Goal: Task Accomplishment & Management: Use online tool/utility

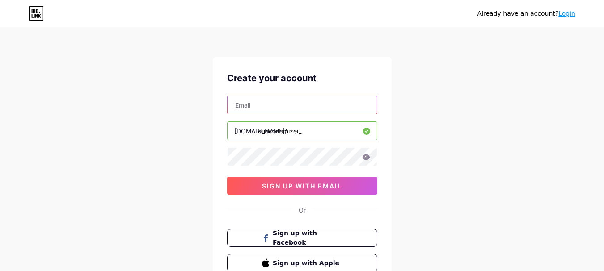
click at [291, 99] on input "text" at bounding box center [301, 105] width 149 height 18
type input "[EMAIL_ADDRESS][DOMAIN_NAME]"
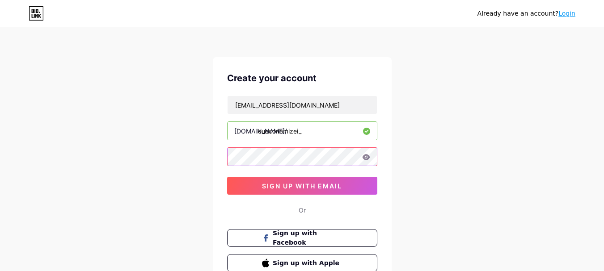
click at [205, 162] on div "Already have an account? Login Create your account vcanovagandara@gmail.com bio…" at bounding box center [302, 171] width 604 height 342
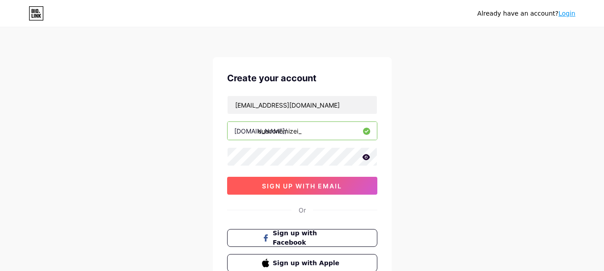
click at [311, 185] on span "sign up with email" at bounding box center [302, 186] width 80 height 8
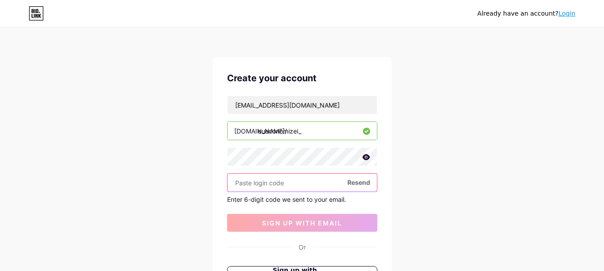
paste input "924287"
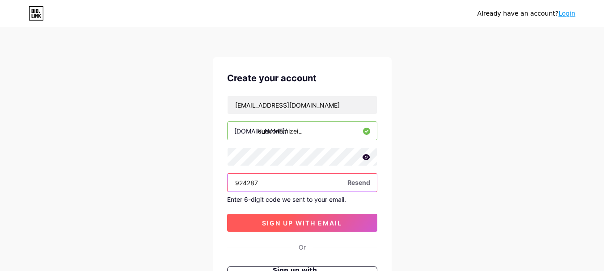
type input "924287"
click at [307, 218] on button "sign up with email" at bounding box center [302, 223] width 150 height 18
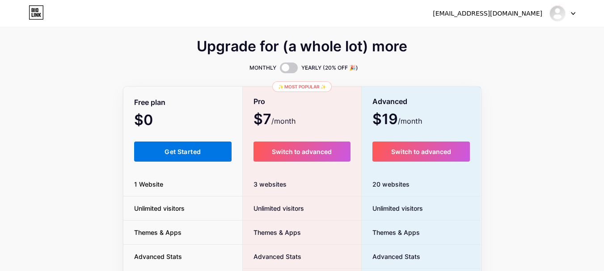
click at [209, 151] on button "Get Started" at bounding box center [183, 152] width 98 height 20
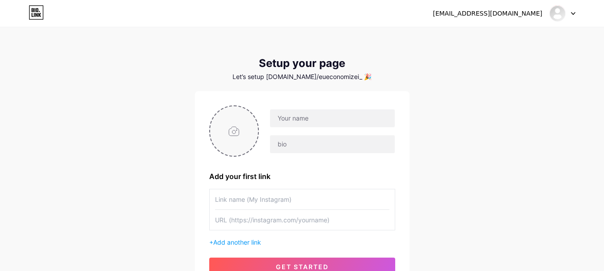
click at [241, 134] on input "file" at bounding box center [234, 131] width 48 height 50
type input "C:\fakepath\WhatsApp Image 2025-08-16 at 13.19.14.jpeg"
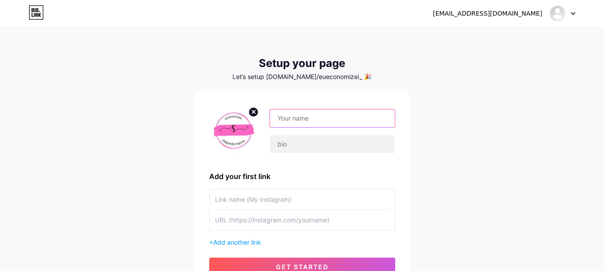
click at [295, 117] on input "text" at bounding box center [332, 118] width 124 height 18
type input "EuEconomizei_"
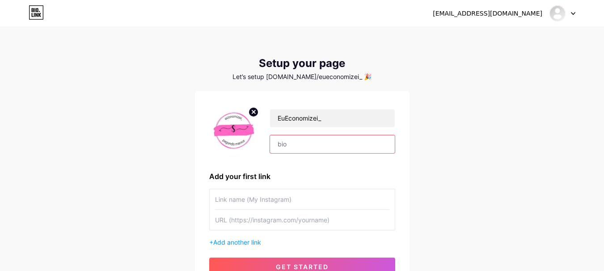
click at [317, 146] on input "text" at bounding box center [332, 144] width 124 height 18
click at [275, 203] on input "text" at bounding box center [302, 199] width 174 height 20
click at [320, 147] on input "Garimpo de Ofertas" at bounding box center [332, 144] width 124 height 18
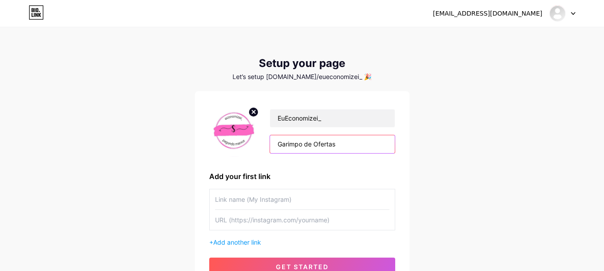
paste input "o Desconto 🔎💎"
type input "Garimpo do Desconto 🔎💎"
click at [266, 202] on input "text" at bounding box center [302, 199] width 174 height 20
type input "M"
type input "Meu Instagram"
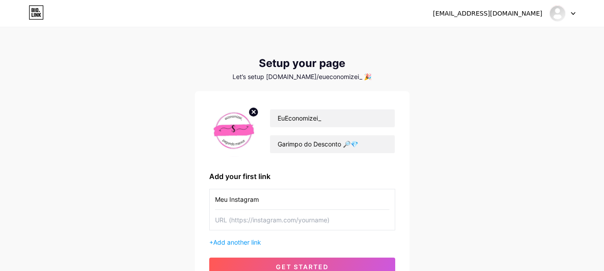
click at [280, 218] on input "text" at bounding box center [302, 220] width 174 height 20
paste input "https://www.instagram.com/eueconomizei_?igsh=MWNka2pqd2x6Z3c5dg=="
type input "https://www.instagram.com/eueconomizei_?igsh=MWNka2pqd2x6Z3c5dg=="
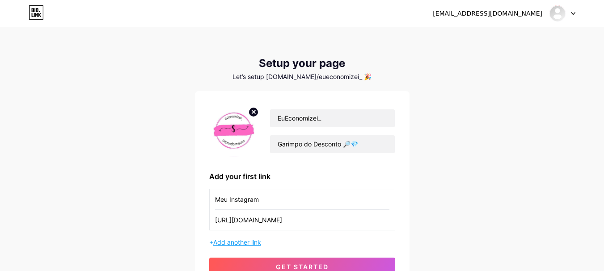
click at [247, 245] on span "Add another link" at bounding box center [237, 243] width 48 height 8
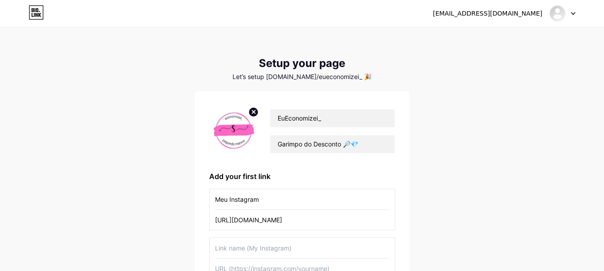
click at [254, 249] on input "text" at bounding box center [302, 248] width 174 height 20
type input "W"
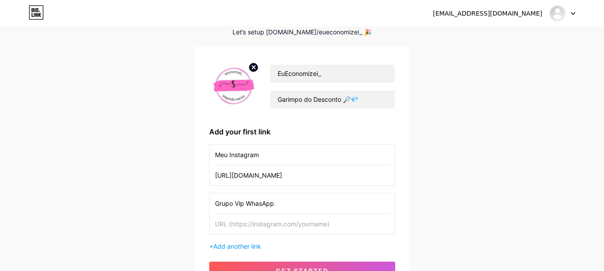
type input "Grupo Vip WhasApp"
click at [294, 225] on input "text" at bounding box center [302, 224] width 174 height 20
paste input "[URL][DOMAIN_NAME]"
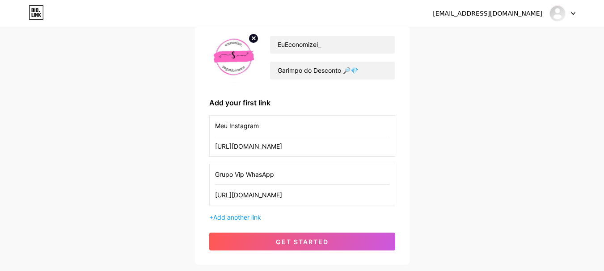
scroll to position [89, 0]
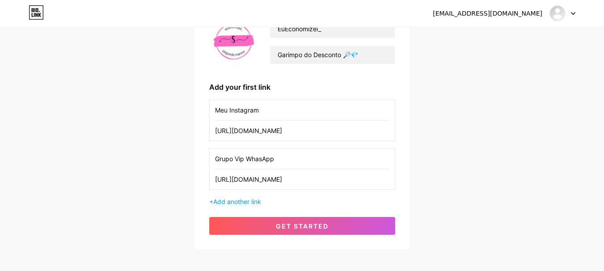
type input "[URL][DOMAIN_NAME]"
drag, startPoint x: 306, startPoint y: 168, endPoint x: 199, endPoint y: 168, distance: 106.8
click at [199, 168] on div "EuEconomizei_ Garimpo do Desconto 🔎💎 Add your first link Meu Instagram https://…" at bounding box center [302, 126] width 214 height 248
drag, startPoint x: 248, startPoint y: 113, endPoint x: 154, endPoint y: 94, distance: 96.2
click at [152, 96] on div "vcanovagandara@gmail.com Dashboard Logout Setup your page Let’s setup bio.link/…" at bounding box center [302, 94] width 604 height 367
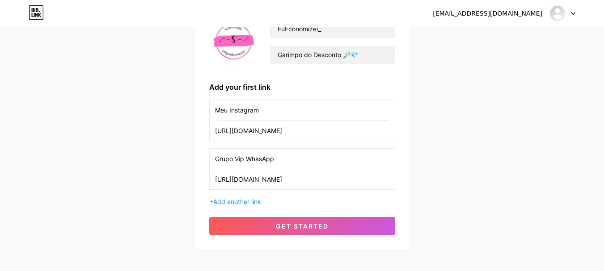
paste input "Grupo Vip WhasApp"
type input "Grupo Vip WhasApp"
click at [244, 181] on input "[URL][DOMAIN_NAME]" at bounding box center [302, 179] width 174 height 20
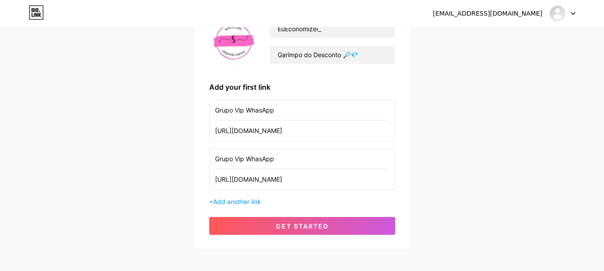
click at [314, 134] on input "https://www.instagram.com/eueconomizei_?igsh=MWNka2pqd2x6Z3c5dg==" at bounding box center [302, 131] width 174 height 20
paste input "chat.whatsapp.com/J5azKWDALm0ExVEcCdDD84"
type input "[URL][DOMAIN_NAME]"
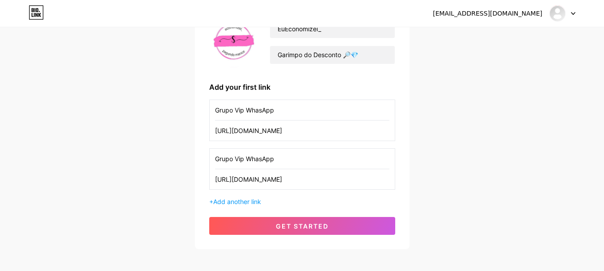
drag, startPoint x: 293, startPoint y: 159, endPoint x: 149, endPoint y: 173, distance: 144.5
click at [150, 161] on div "vcanovagandara@gmail.com Dashboard Logout Setup your page Let’s setup bio.link/…" at bounding box center [302, 94] width 604 height 367
click at [315, 184] on input "[URL][DOMAIN_NAME]" at bounding box center [302, 179] width 174 height 20
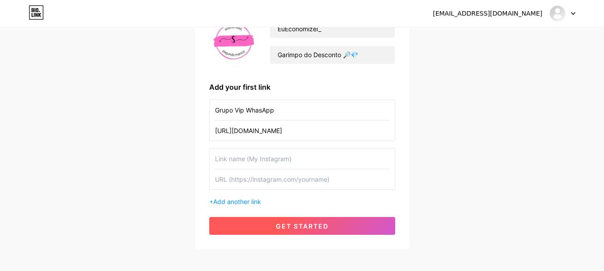
click at [317, 232] on button "get started" at bounding box center [302, 226] width 186 height 18
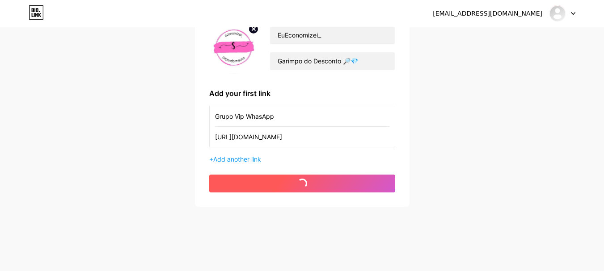
scroll to position [83, 0]
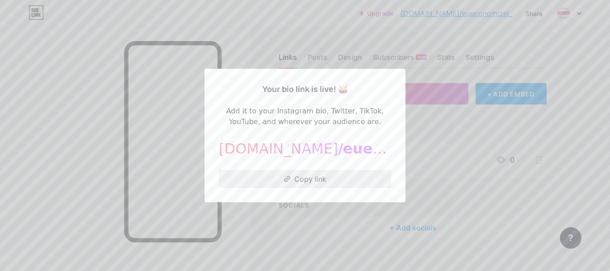
click at [310, 173] on button "Copy link" at bounding box center [305, 179] width 172 height 18
click at [496, 190] on div at bounding box center [305, 135] width 610 height 271
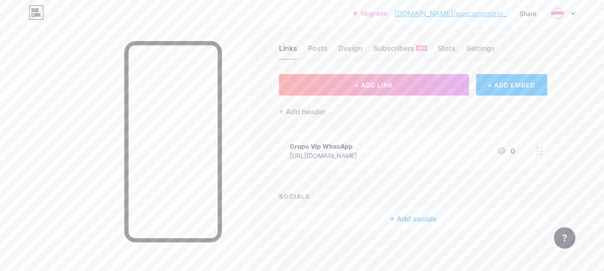
scroll to position [12, 0]
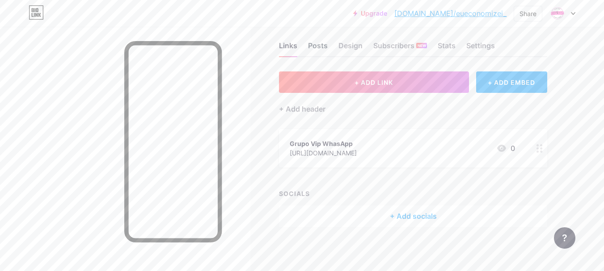
click at [320, 46] on div "Posts" at bounding box center [318, 48] width 20 height 16
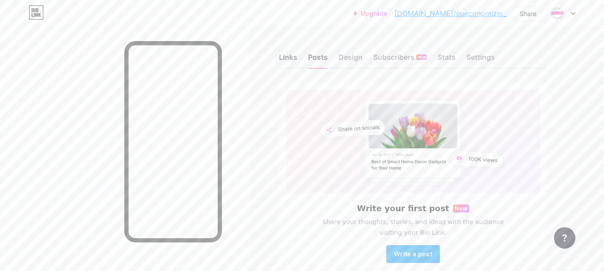
click at [288, 54] on div "Links" at bounding box center [288, 60] width 18 height 16
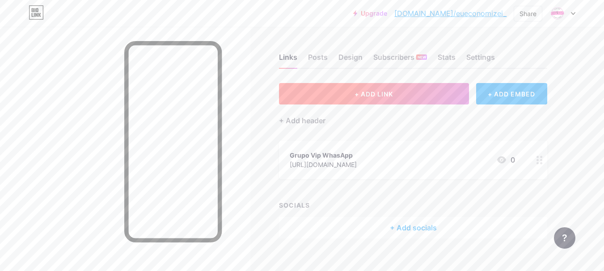
click at [350, 93] on button "+ ADD LINK" at bounding box center [374, 93] width 190 height 21
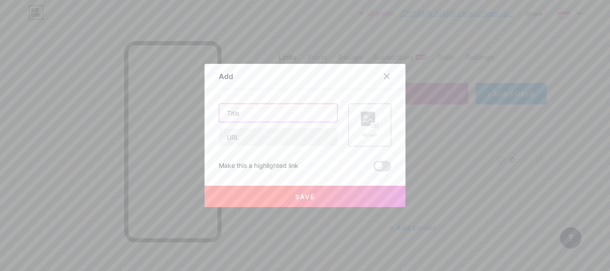
click at [263, 113] on input "text" at bounding box center [278, 113] width 118 height 18
type input "Magalu"
click at [262, 136] on input "text" at bounding box center [278, 137] width 118 height 18
paste input "[URL][DOMAIN_NAME]"
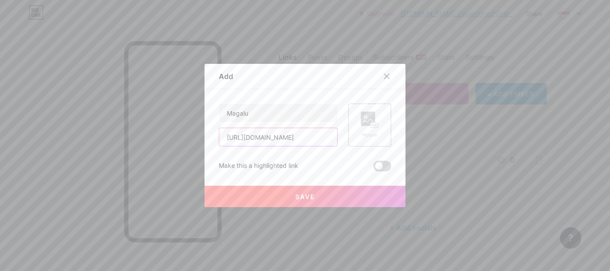
type input "[URL][DOMAIN_NAME]"
click at [378, 167] on span at bounding box center [383, 166] width 18 height 11
click at [374, 168] on input "checkbox" at bounding box center [374, 168] width 0 height 0
click at [363, 126] on rect at bounding box center [368, 119] width 14 height 14
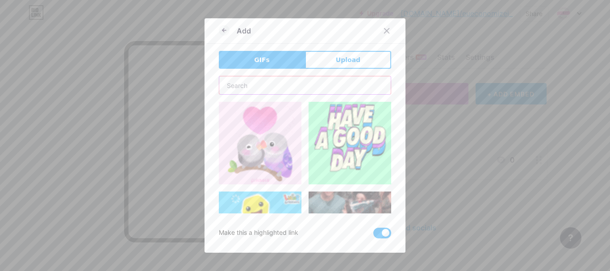
click at [252, 86] on input "text" at bounding box center [305, 85] width 172 height 18
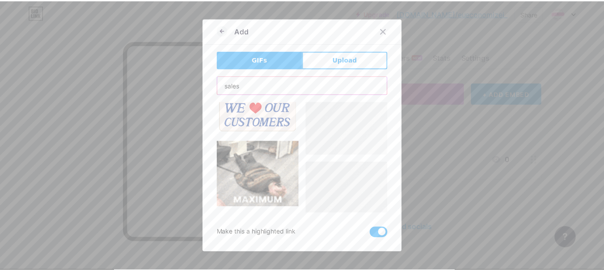
scroll to position [670, 0]
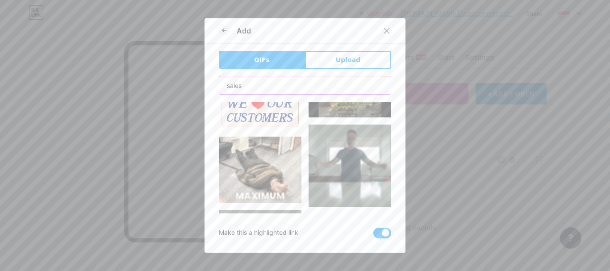
type input "sales"
click at [336, 60] on span "Upload" at bounding box center [348, 59] width 25 height 9
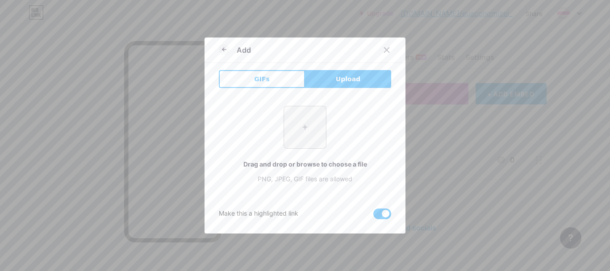
click at [304, 136] on input "file" at bounding box center [305, 127] width 42 height 42
type input "C:\fakepath\magali.jpg"
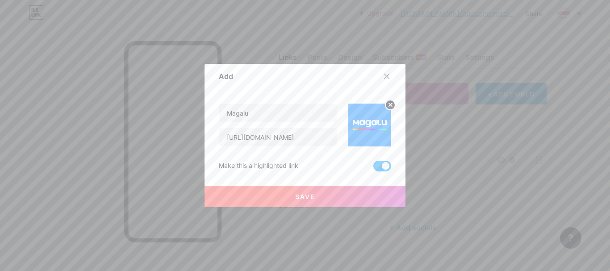
click at [334, 196] on button "Save" at bounding box center [305, 196] width 201 height 21
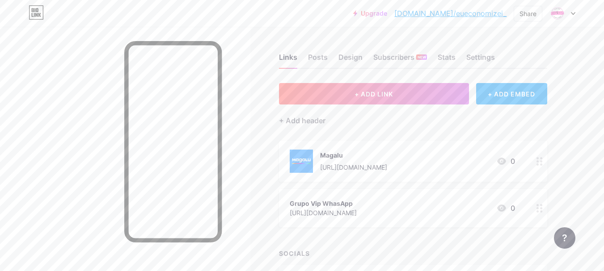
click at [541, 209] on circle at bounding box center [541, 208] width 2 height 2
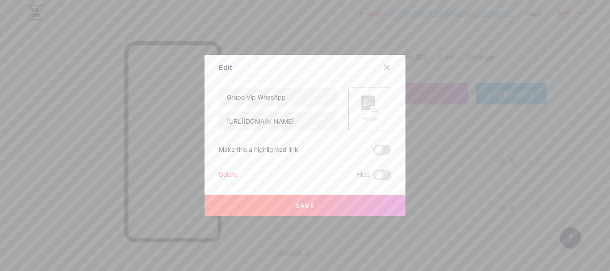
click at [376, 154] on span at bounding box center [383, 150] width 18 height 11
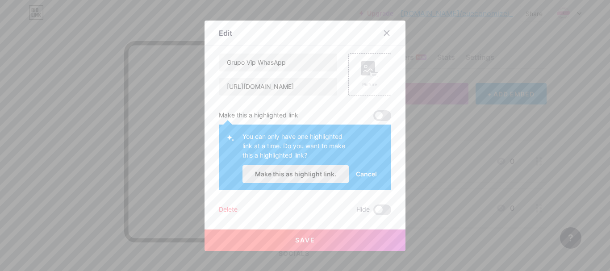
click at [298, 174] on span "Make this as highlight link." at bounding box center [295, 174] width 81 height 8
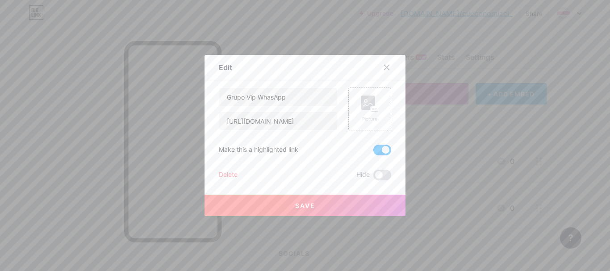
click at [298, 209] on span "Save" at bounding box center [305, 206] width 20 height 8
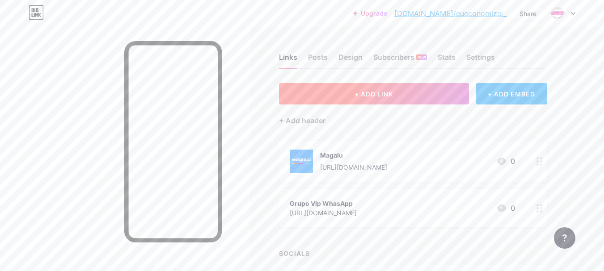
click at [394, 98] on button "+ ADD LINK" at bounding box center [374, 93] width 190 height 21
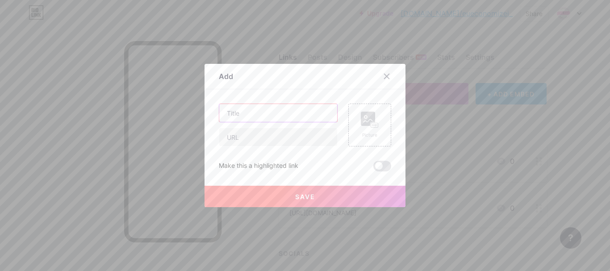
click at [238, 113] on input "text" at bounding box center [278, 113] width 118 height 18
type input "Amazon"
click at [240, 136] on input "text" at bounding box center [278, 137] width 118 height 18
paste input "[URL][DOMAIN_NAME]"
type input "[URL][DOMAIN_NAME]"
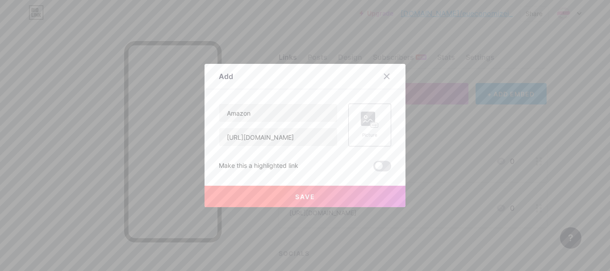
click at [371, 124] on rect at bounding box center [374, 125] width 7 height 4
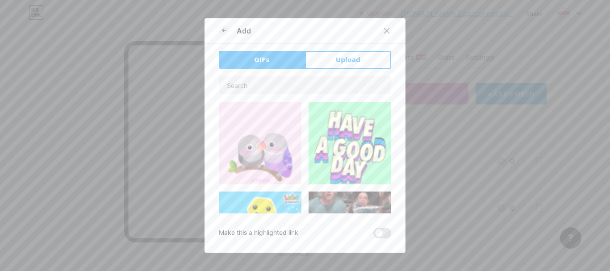
click at [330, 63] on button "Upload" at bounding box center [348, 60] width 86 height 18
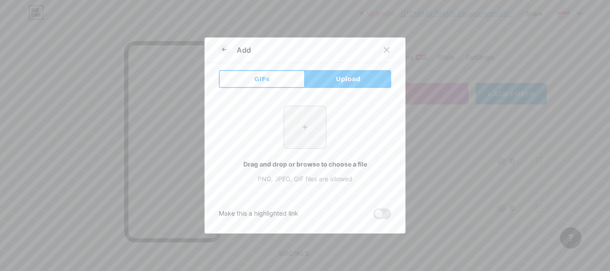
click at [297, 123] on input "file" at bounding box center [305, 127] width 42 height 42
type input "C:\fakepath\14018561-logotipo-da-amazon-em-fundo-transparente-gratis-vetor.jpg"
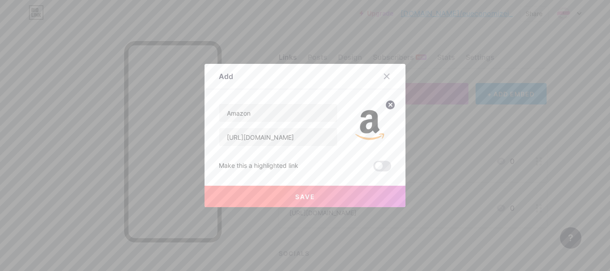
click at [338, 198] on button "Save" at bounding box center [305, 196] width 201 height 21
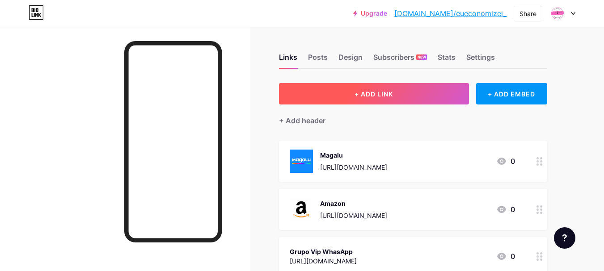
click at [379, 94] on span "+ ADD LINK" at bounding box center [373, 94] width 38 height 8
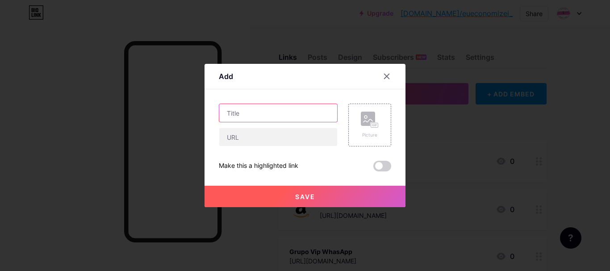
click at [252, 113] on input "text" at bounding box center [278, 113] width 118 height 18
type input "Shopee"
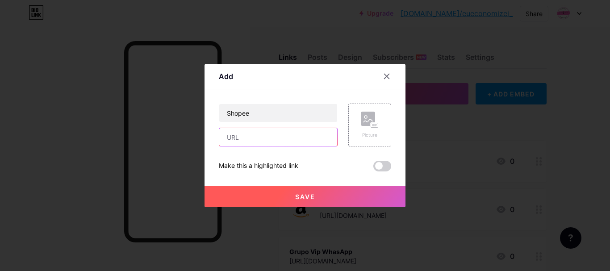
click at [254, 138] on input "text" at bounding box center [278, 137] width 118 height 18
paste input "[URL][DOMAIN_NAME]"
type input "[URL][DOMAIN_NAME]"
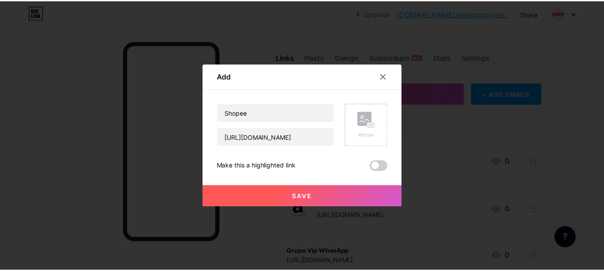
scroll to position [0, 0]
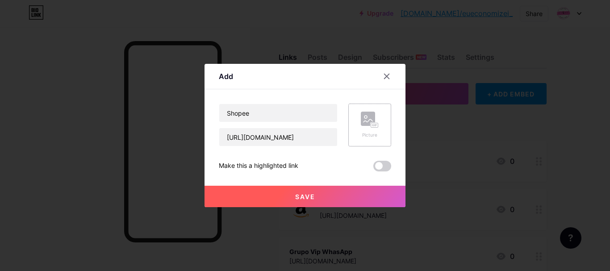
click at [363, 126] on rect at bounding box center [368, 119] width 14 height 14
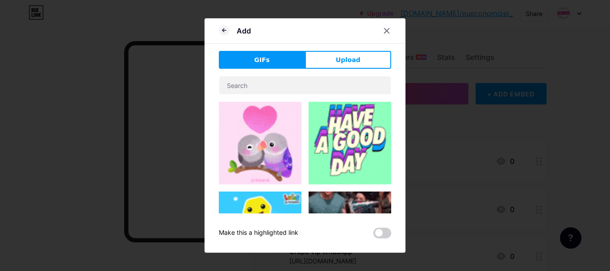
click at [340, 72] on div "GIFs Upload Content YouTube Play YouTube video without leaving your page. ADD V…" at bounding box center [305, 145] width 172 height 188
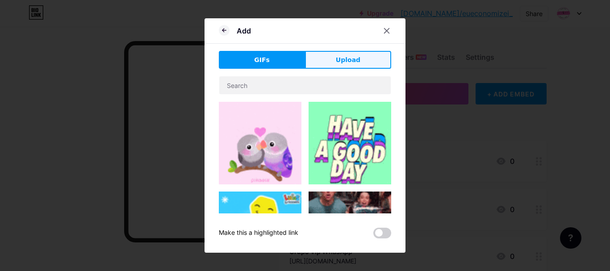
click at [346, 63] on span "Upload" at bounding box center [348, 59] width 25 height 9
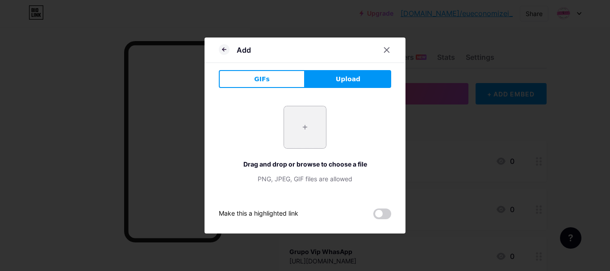
click at [314, 116] on input "file" at bounding box center [305, 127] width 42 height 42
type input "C:\fakepath\Shopee_logo.svg.png"
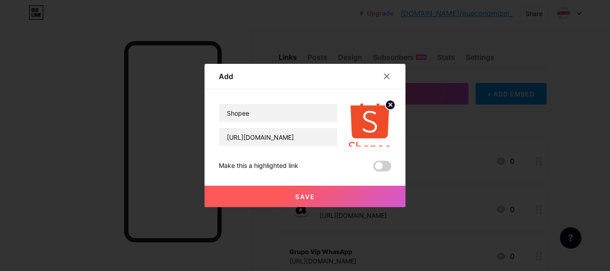
click at [388, 105] on circle at bounding box center [391, 105] width 10 height 10
click at [374, 130] on div "Picture" at bounding box center [370, 125] width 43 height 43
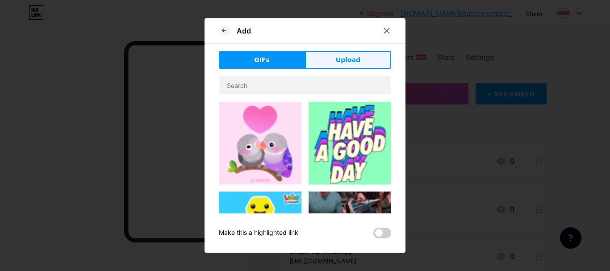
click at [331, 65] on button "Upload" at bounding box center [348, 60] width 86 height 18
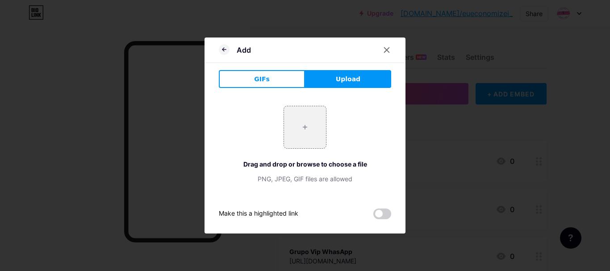
click at [276, 140] on div "+ Drag and drop or browse to choose a file PNG, JPEG, GIF files are allowed" at bounding box center [305, 145] width 172 height 78
click at [304, 128] on input "file" at bounding box center [305, 127] width 42 height 42
type input "C:\fakepath\shopee-logo-png_seeklogo-378738.png"
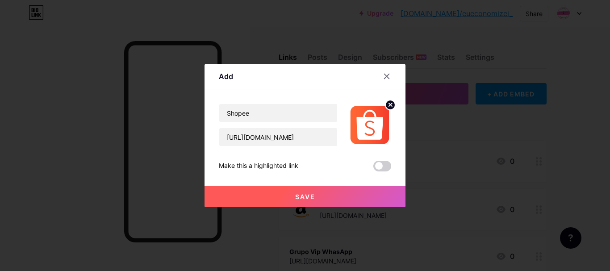
click at [364, 190] on button "Save" at bounding box center [305, 196] width 201 height 21
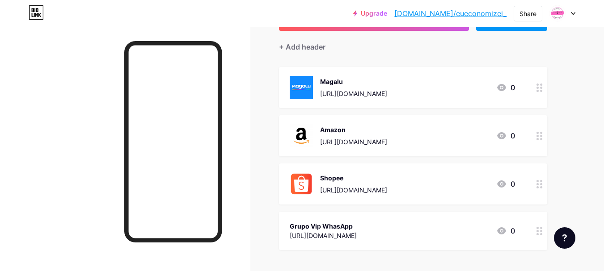
scroll to position [89, 0]
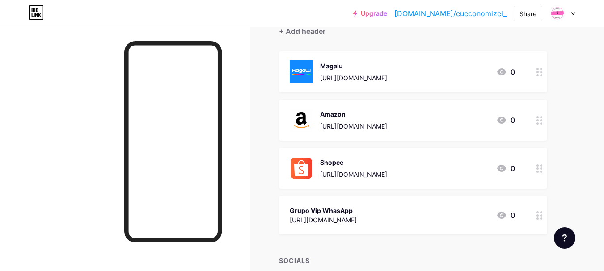
click at [538, 217] on icon at bounding box center [539, 215] width 6 height 8
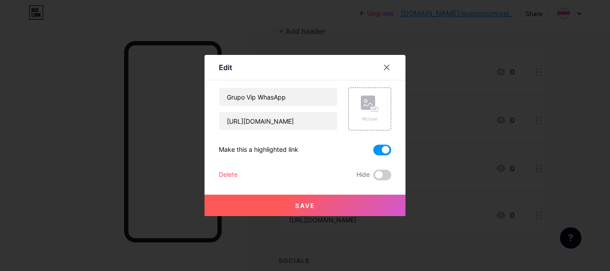
click at [538, 217] on div at bounding box center [305, 135] width 610 height 271
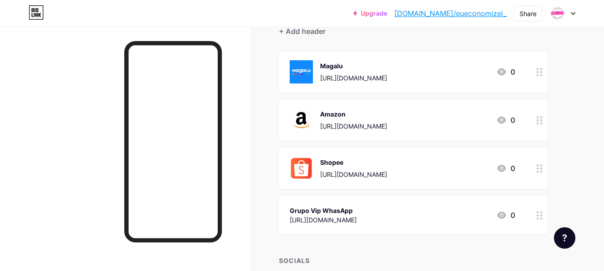
drag, startPoint x: 432, startPoint y: 219, endPoint x: 416, endPoint y: 73, distance: 146.9
click at [416, 73] on span "Magalu [URL][DOMAIN_NAME] 0 Amazon [URL][DOMAIN_NAME] 0 [GEOGRAPHIC_DATA] [URL]…" at bounding box center [413, 142] width 268 height 183
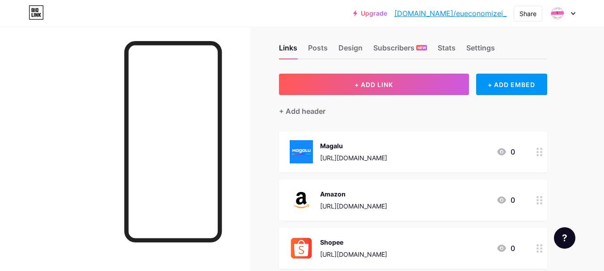
scroll to position [0, 0]
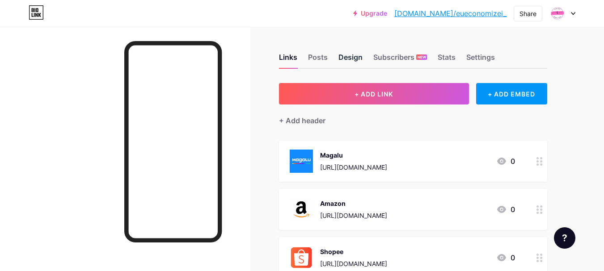
click at [349, 57] on div "Design" at bounding box center [350, 60] width 24 height 16
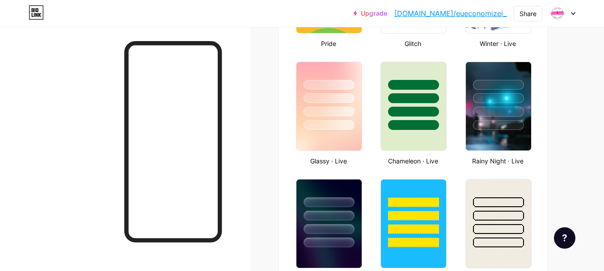
scroll to position [715, 0]
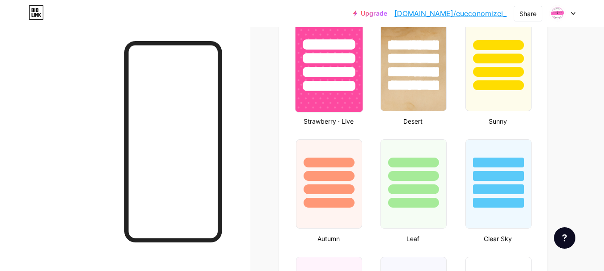
click at [339, 89] on div at bounding box center [328, 86] width 52 height 10
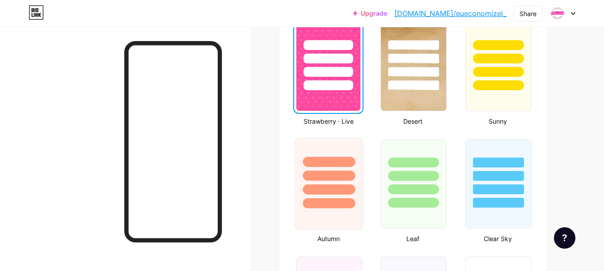
click at [345, 183] on div at bounding box center [328, 174] width 67 height 70
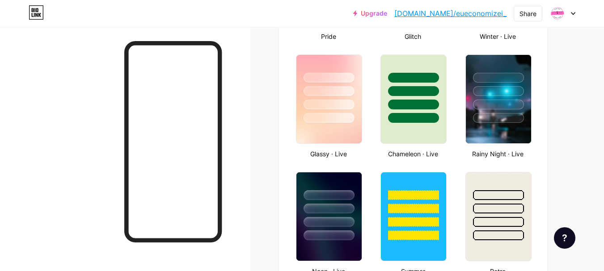
scroll to position [447, 0]
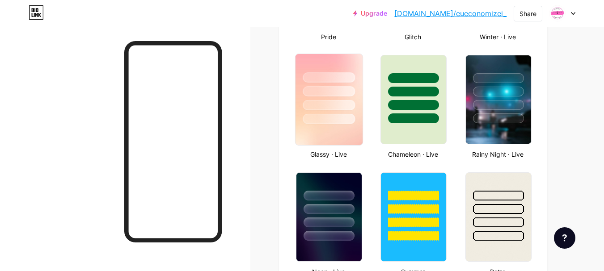
click at [326, 134] on img at bounding box center [328, 99] width 67 height 91
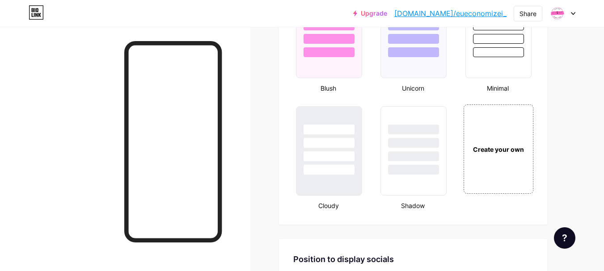
scroll to position [849, 0]
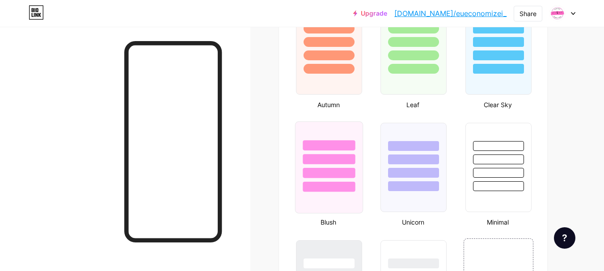
click at [328, 136] on div at bounding box center [328, 157] width 67 height 70
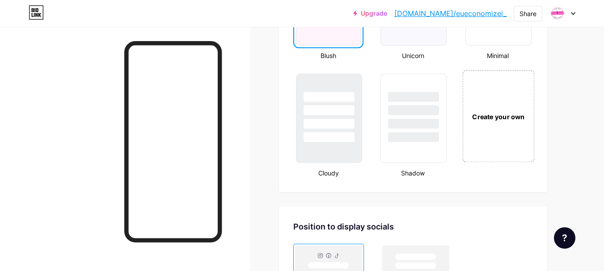
scroll to position [1117, 0]
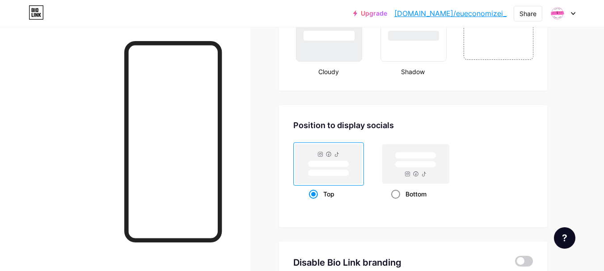
click at [404, 175] on rect at bounding box center [415, 163] width 67 height 39
click at [397, 202] on input "Bottom" at bounding box center [394, 205] width 6 height 6
radio input "true"
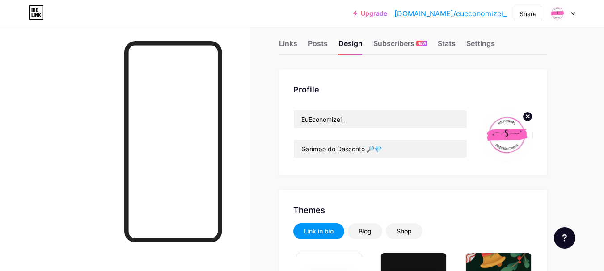
scroll to position [0, 0]
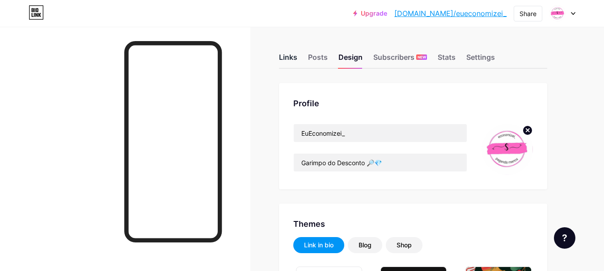
click at [290, 56] on div "Links" at bounding box center [288, 60] width 18 height 16
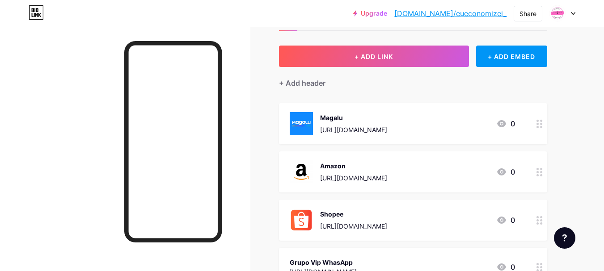
scroll to position [89, 0]
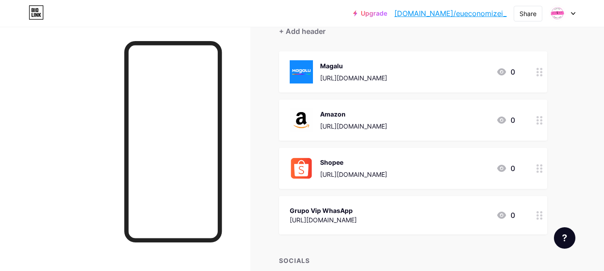
click at [540, 167] on icon at bounding box center [539, 168] width 6 height 8
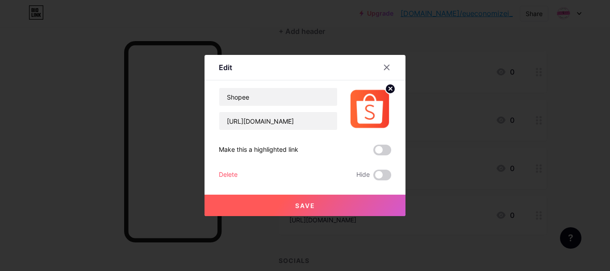
click at [223, 175] on div "Delete" at bounding box center [228, 175] width 19 height 11
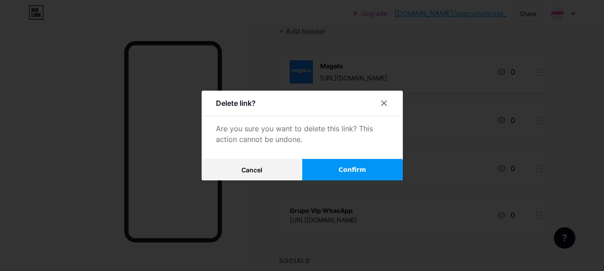
click at [351, 171] on span "Confirm" at bounding box center [352, 169] width 28 height 9
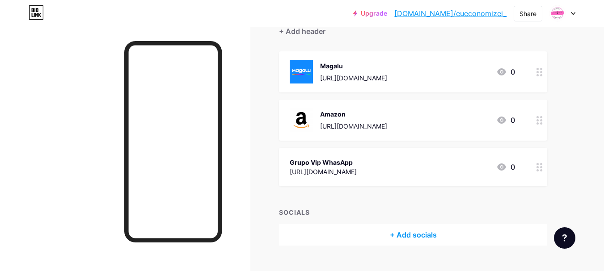
click at [535, 166] on div at bounding box center [539, 167] width 15 height 38
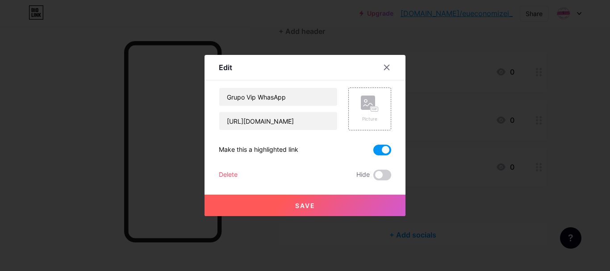
click at [232, 176] on div "Delete" at bounding box center [228, 175] width 19 height 11
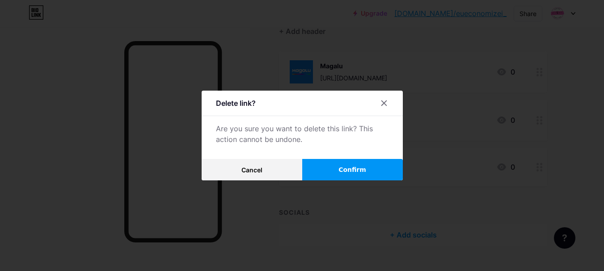
click at [329, 168] on button "Confirm" at bounding box center [352, 169] width 101 height 21
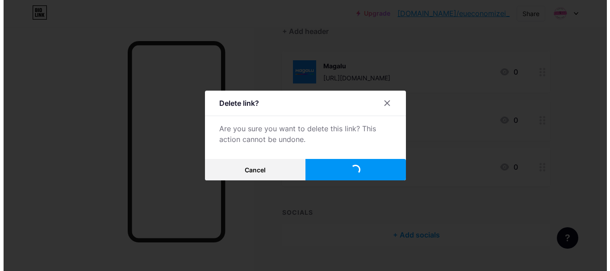
scroll to position [63, 0]
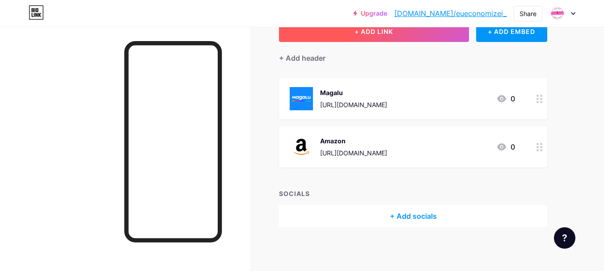
click at [399, 36] on button "+ ADD LINK" at bounding box center [374, 31] width 190 height 21
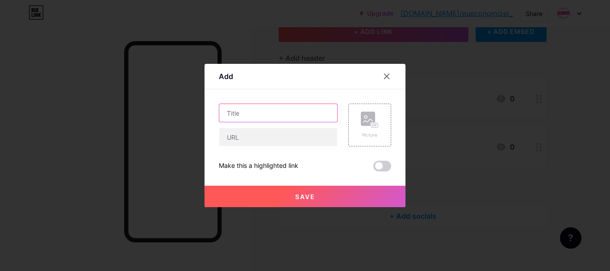
click at [260, 115] on input "text" at bounding box center [278, 113] width 118 height 18
type input "Shopee"
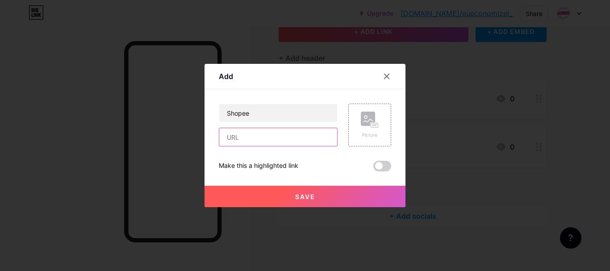
click at [292, 143] on input "text" at bounding box center [278, 137] width 118 height 18
paste input "[URL][DOMAIN_NAME]"
type input "[URL][DOMAIN_NAME]"
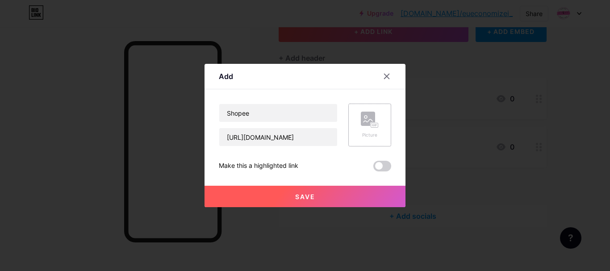
click at [371, 123] on rect at bounding box center [375, 125] width 8 height 5
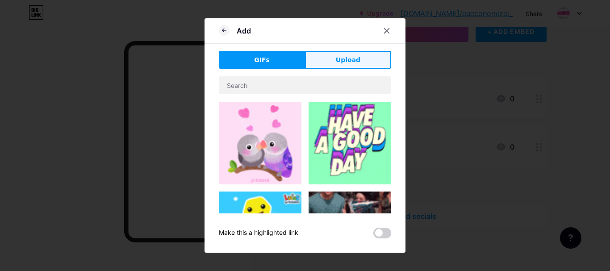
click at [357, 63] on button "Upload" at bounding box center [348, 60] width 86 height 18
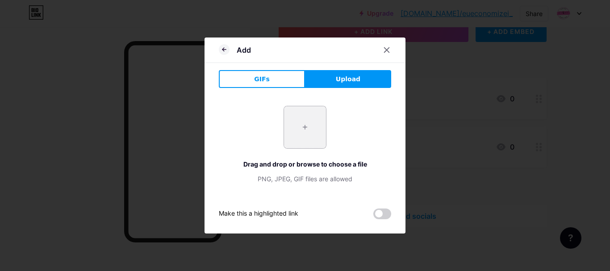
click at [312, 142] on input "file" at bounding box center [305, 127] width 42 height 42
type input "C:\fakepath\shopee-logo-png_seeklogo-378738.png"
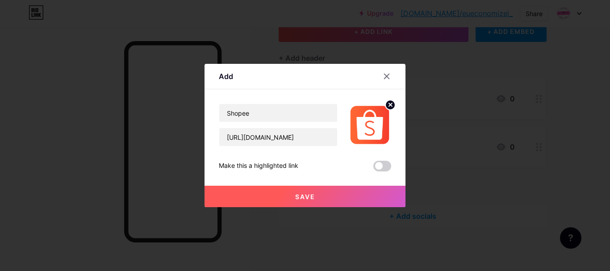
click at [312, 197] on button "Save" at bounding box center [305, 196] width 201 height 21
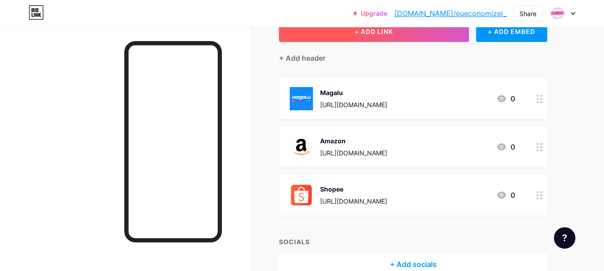
click at [396, 34] on button "+ ADD LINK" at bounding box center [374, 31] width 190 height 21
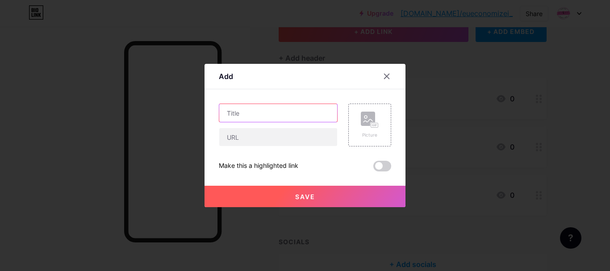
click at [252, 110] on input "text" at bounding box center [278, 113] width 118 height 18
type input "W"
type input "Grupo Vip"
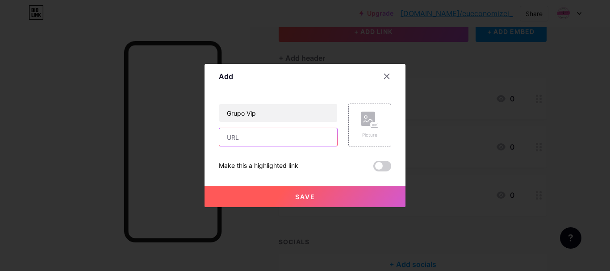
click at [239, 139] on input "text" at bounding box center [278, 137] width 118 height 18
paste input "[URL][DOMAIN_NAME]"
type input "[URL][DOMAIN_NAME]"
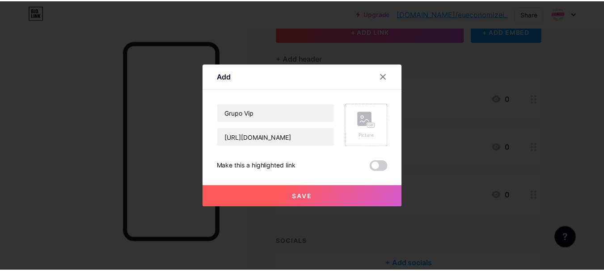
scroll to position [0, 0]
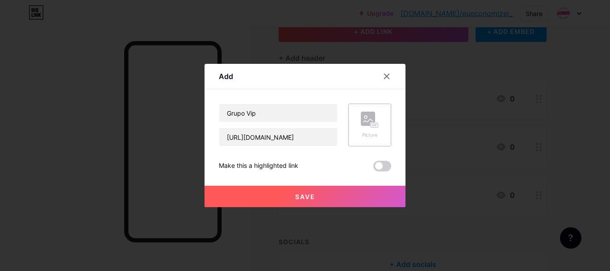
click at [374, 122] on div "Picture" at bounding box center [370, 125] width 43 height 43
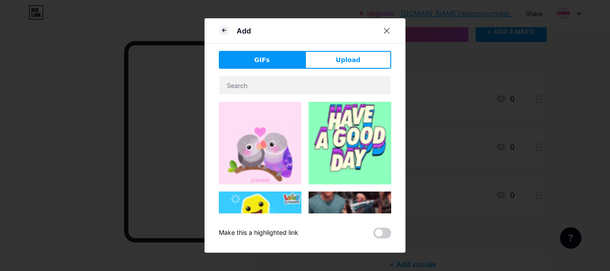
click at [337, 63] on span "Upload" at bounding box center [348, 59] width 25 height 9
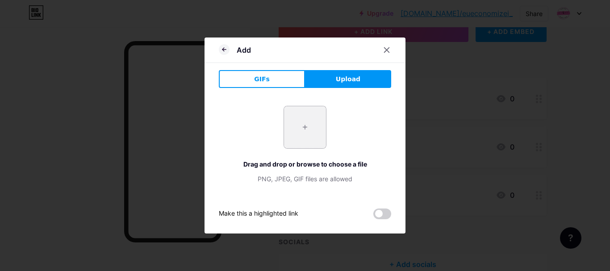
click at [311, 122] on input "file" at bounding box center [305, 127] width 42 height 42
type input "C:\fakepath\WhatsApp.svg.png"
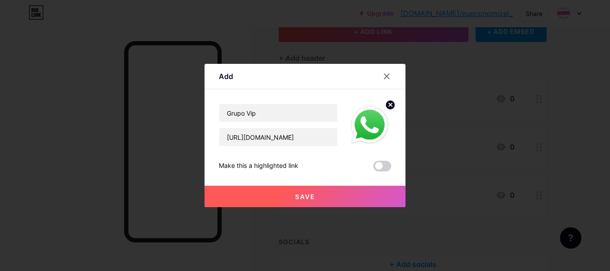
click at [309, 196] on span "Save" at bounding box center [305, 197] width 20 height 8
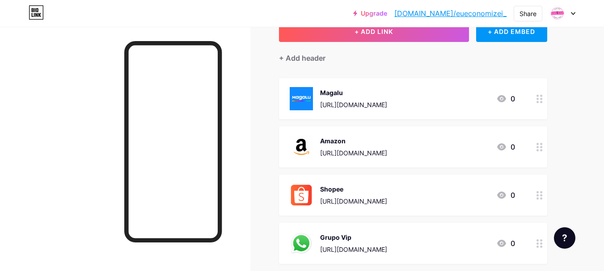
drag, startPoint x: 340, startPoint y: 241, endPoint x: 369, endPoint y: 94, distance: 149.2
click at [369, 94] on span "Magalu [URL][DOMAIN_NAME] 0 Amazon [URL][DOMAIN_NAME] 0 [GEOGRAPHIC_DATA] [URL]…" at bounding box center [413, 171] width 268 height 186
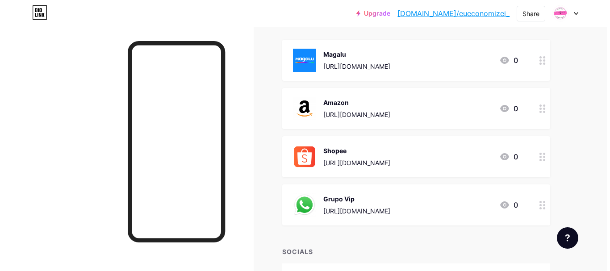
scroll to position [159, 0]
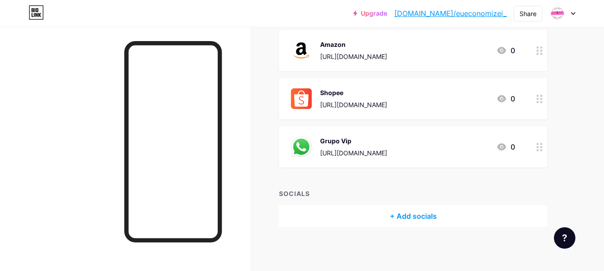
click at [419, 216] on div "+ Add socials" at bounding box center [413, 216] width 268 height 21
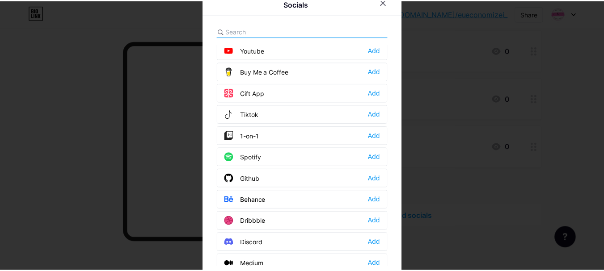
scroll to position [0, 0]
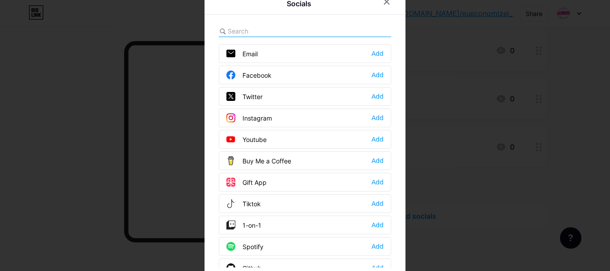
click at [263, 31] on input "text" at bounding box center [277, 30] width 99 height 9
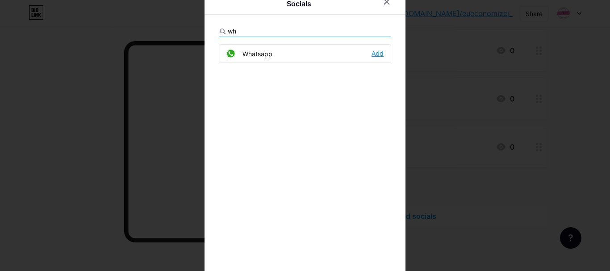
type input "wh"
click at [372, 54] on div "Add" at bounding box center [378, 53] width 12 height 9
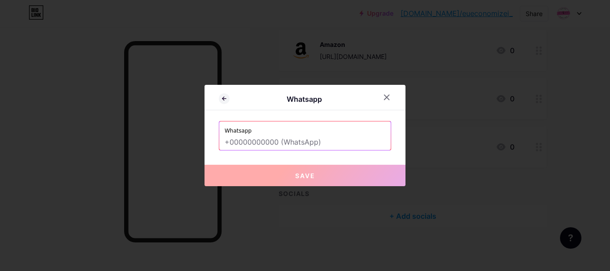
click at [317, 142] on input "text" at bounding box center [305, 142] width 161 height 15
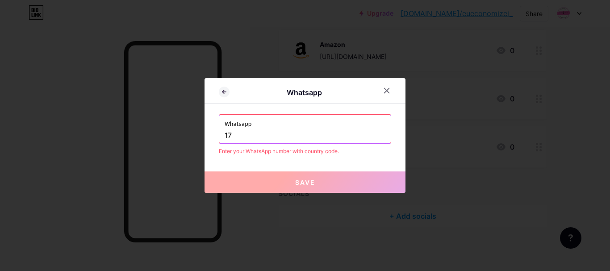
type input "1"
type input "5"
click at [309, 184] on span "Save" at bounding box center [305, 183] width 20 height 8
drag, startPoint x: 231, startPoint y: 137, endPoint x: 214, endPoint y: 114, distance: 29.0
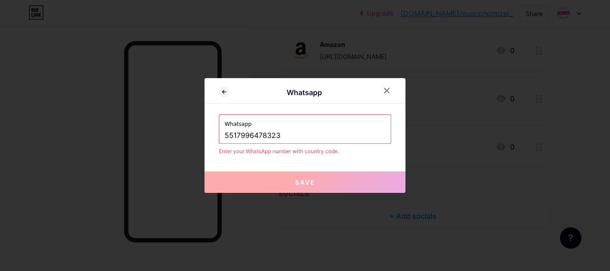
click at [210, 128] on div "Whatsapp Whatsapp 5517996478323 Enter your WhatsApp number with country code. S…" at bounding box center [305, 135] width 201 height 115
type input "55+ 17996478323"
click at [383, 93] on icon at bounding box center [386, 90] width 7 height 7
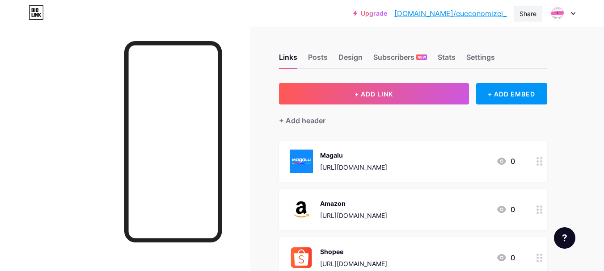
click at [520, 13] on div "Share" at bounding box center [527, 13] width 17 height 9
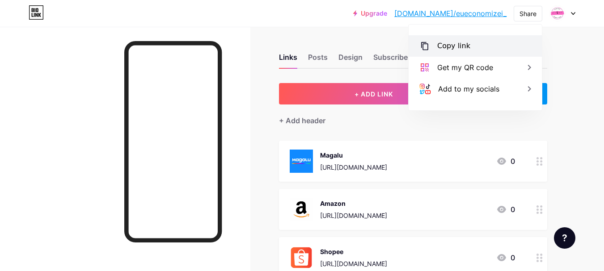
click at [462, 42] on div "Copy link" at bounding box center [453, 46] width 33 height 11
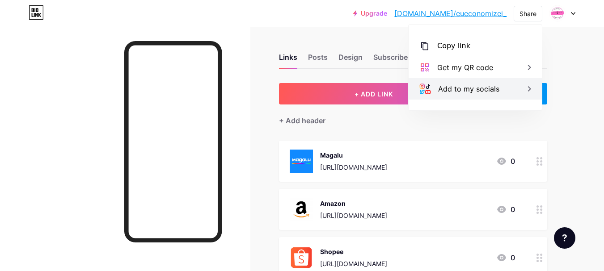
click at [453, 88] on div "Add to my socials" at bounding box center [468, 89] width 61 height 11
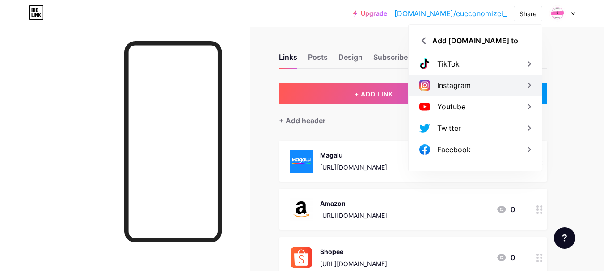
click at [451, 88] on div "Instagram" at bounding box center [454, 85] width 34 height 11
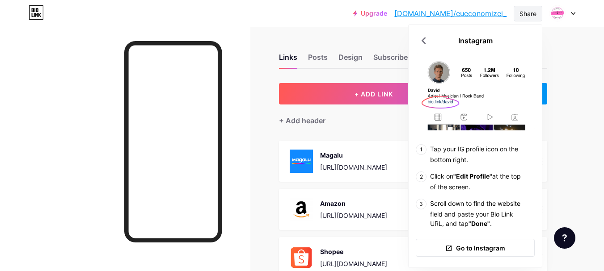
click at [539, 13] on div "Share" at bounding box center [527, 14] width 29 height 16
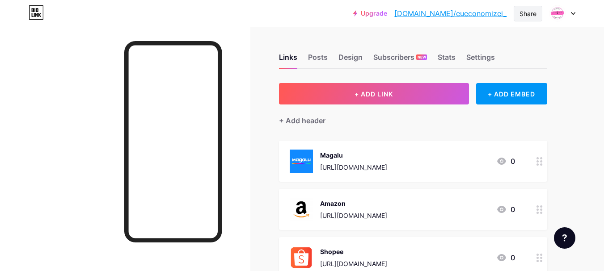
click at [526, 15] on div "Share" at bounding box center [527, 13] width 17 height 9
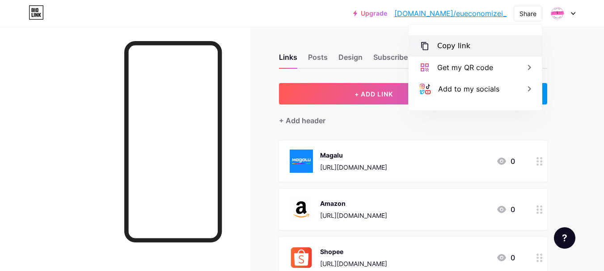
click at [479, 45] on div "Copy link" at bounding box center [474, 45] width 133 height 21
